Goal: Information Seeking & Learning: Learn about a topic

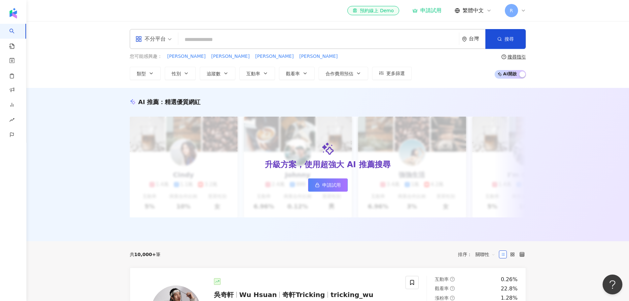
click at [206, 39] on input "search" at bounding box center [319, 39] width 276 height 13
paste input "***"
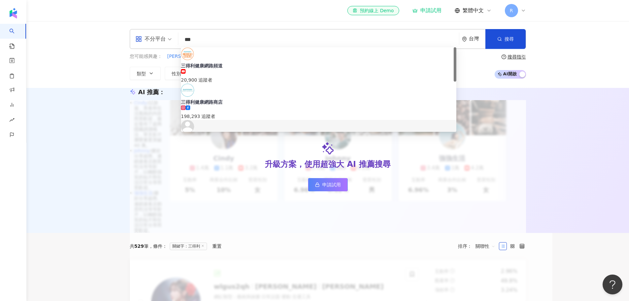
drag, startPoint x: 211, startPoint y: 38, endPoint x: 179, endPoint y: 37, distance: 32.1
click at [179, 36] on div "不分平台 *** 台灣 搜尋 45e0ec0f-d99e-4341-b365-f628b31bc9f0 1ee5cbd0-1c69-4991-9529-1ed…" at bounding box center [328, 39] width 396 height 20
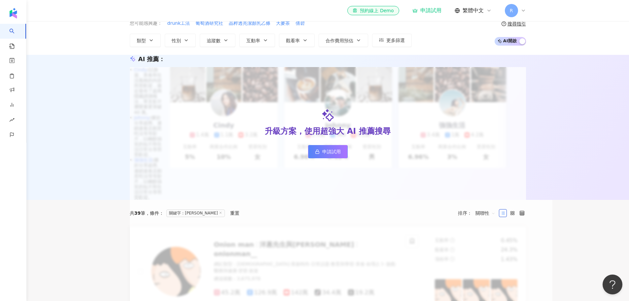
scroll to position [99, 0]
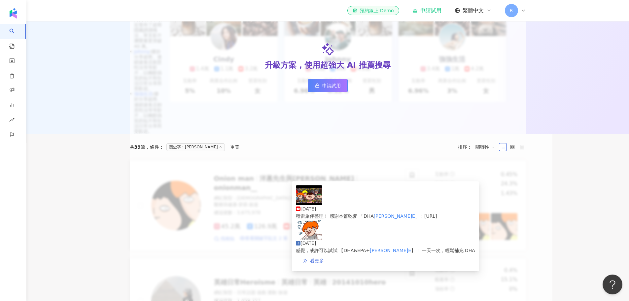
type input "****"
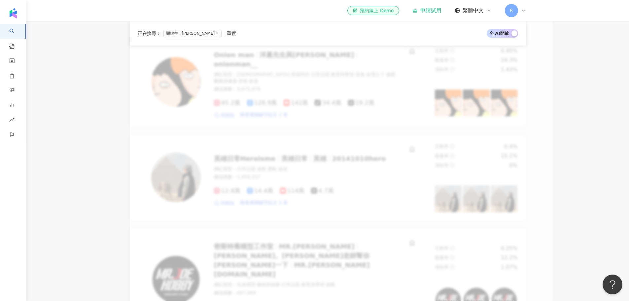
scroll to position [396, 0]
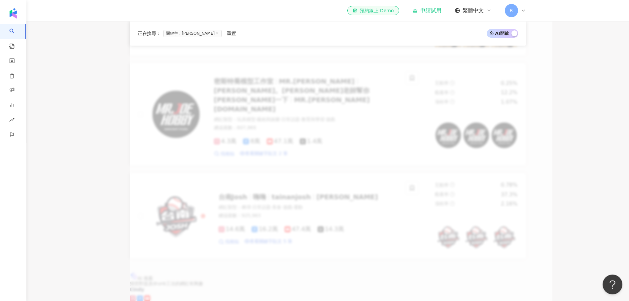
drag, startPoint x: 42, startPoint y: 158, endPoint x: 65, endPoint y: 164, distance: 23.8
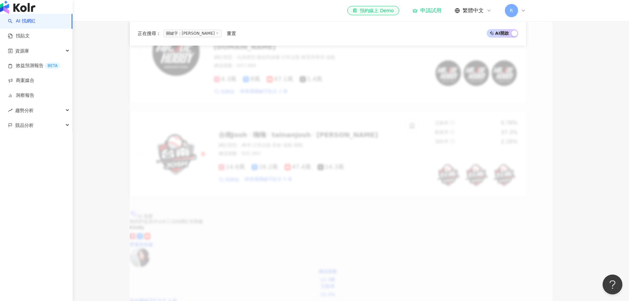
scroll to position [529, 0]
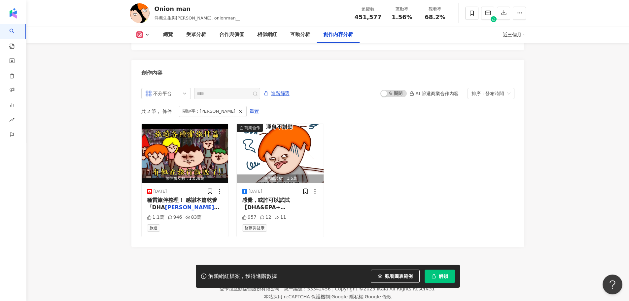
scroll to position [2047, 0]
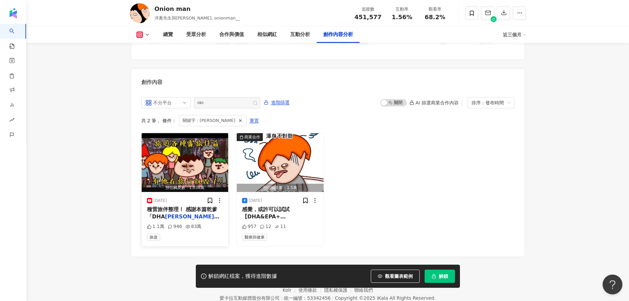
click at [184, 206] on span "種雷旅伴整理！ 感謝本篇乾爹 「DHA" at bounding box center [182, 213] width 71 height 14
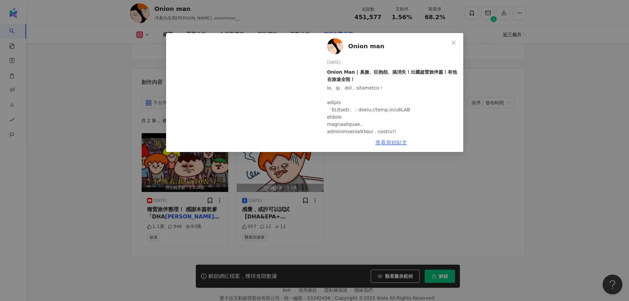
click at [393, 142] on link "查看原始貼文" at bounding box center [392, 142] width 32 height 6
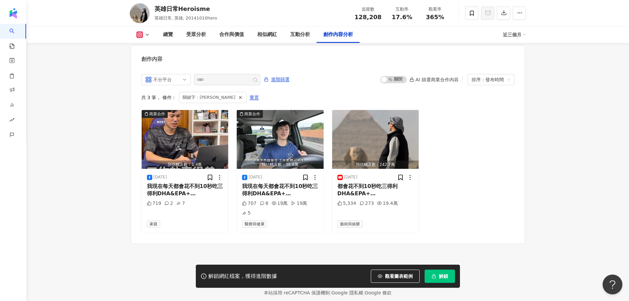
scroll to position [2022, 0]
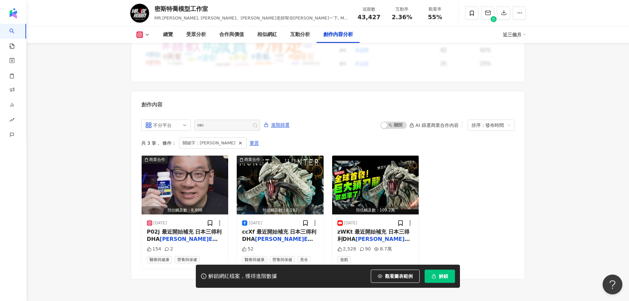
scroll to position [2039, 0]
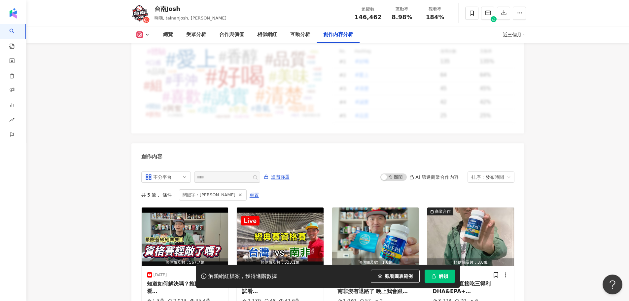
scroll to position [2023, 0]
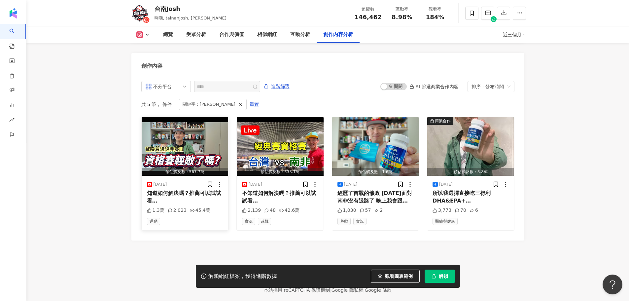
click at [186, 181] on div "[DATE]" at bounding box center [185, 184] width 76 height 7
click at [178, 190] on span "知道如何解決嗎？推薦可以試試看【DHA" at bounding box center [184, 200] width 74 height 21
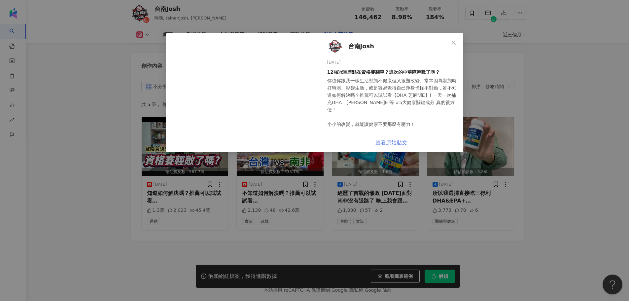
click at [398, 140] on link "查看原始貼文" at bounding box center [392, 142] width 32 height 6
